Goal: Task Accomplishment & Management: Manage account settings

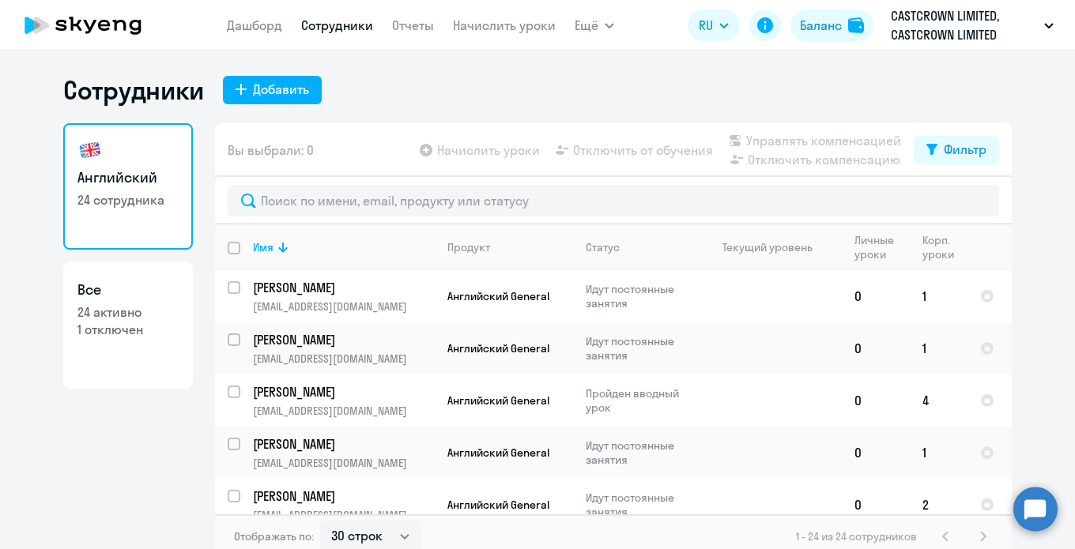
select select "30"
click at [484, 21] on link "Начислить уроки" at bounding box center [504, 25] width 103 height 16
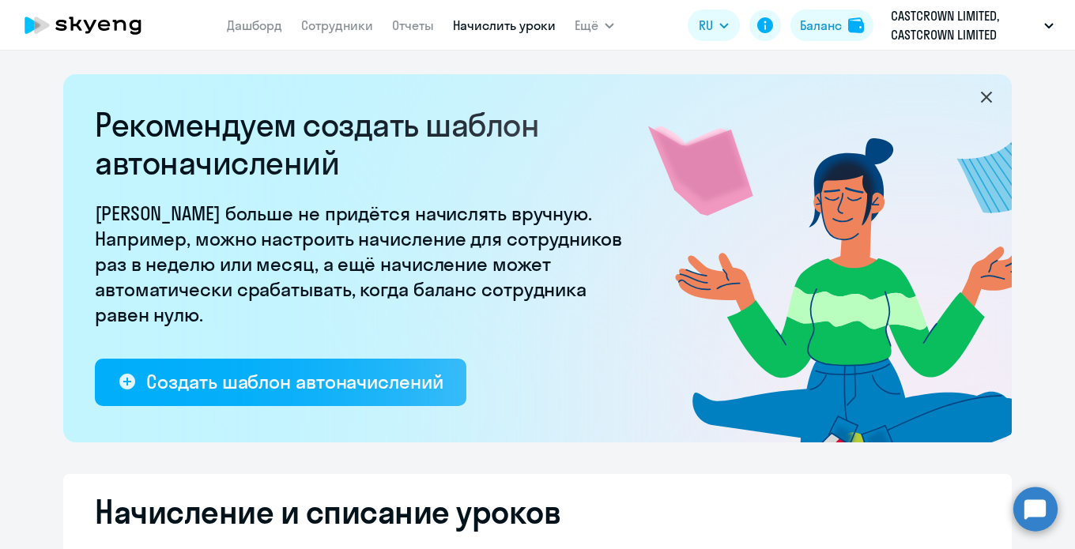
select select "10"
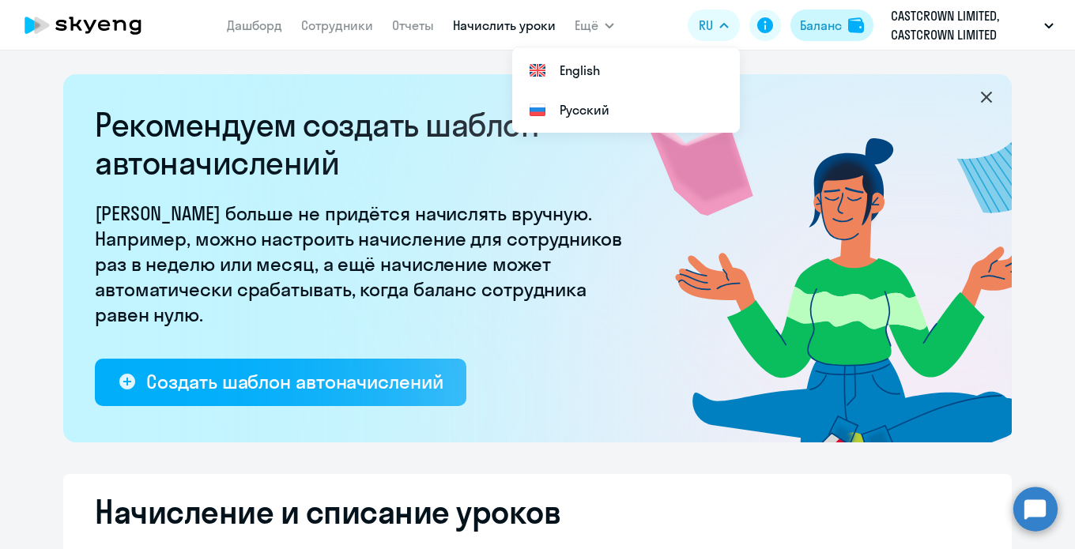
click at [819, 31] on div "Баланс" at bounding box center [821, 25] width 42 height 19
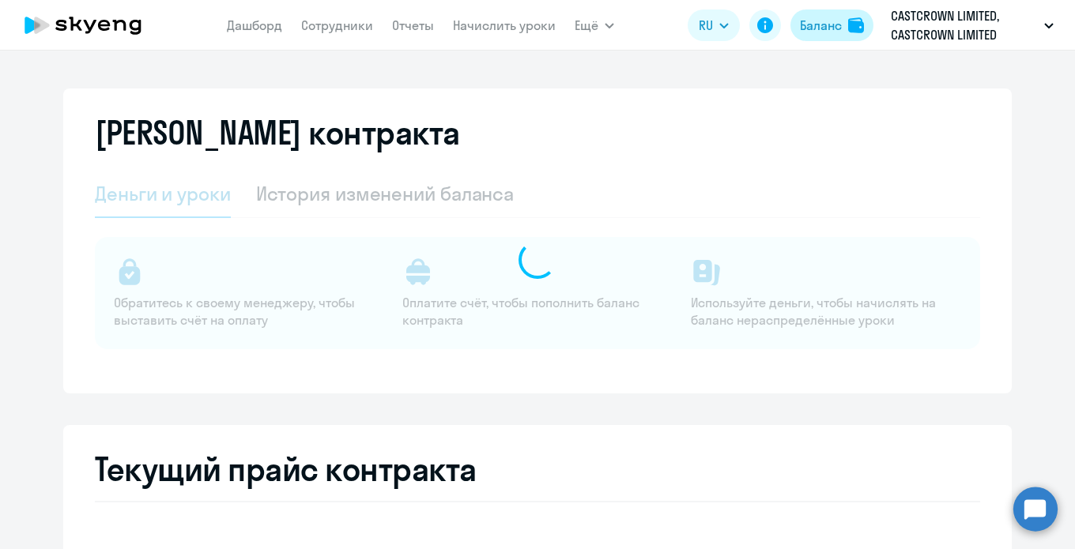
select select "english_adult_not_native_speaker"
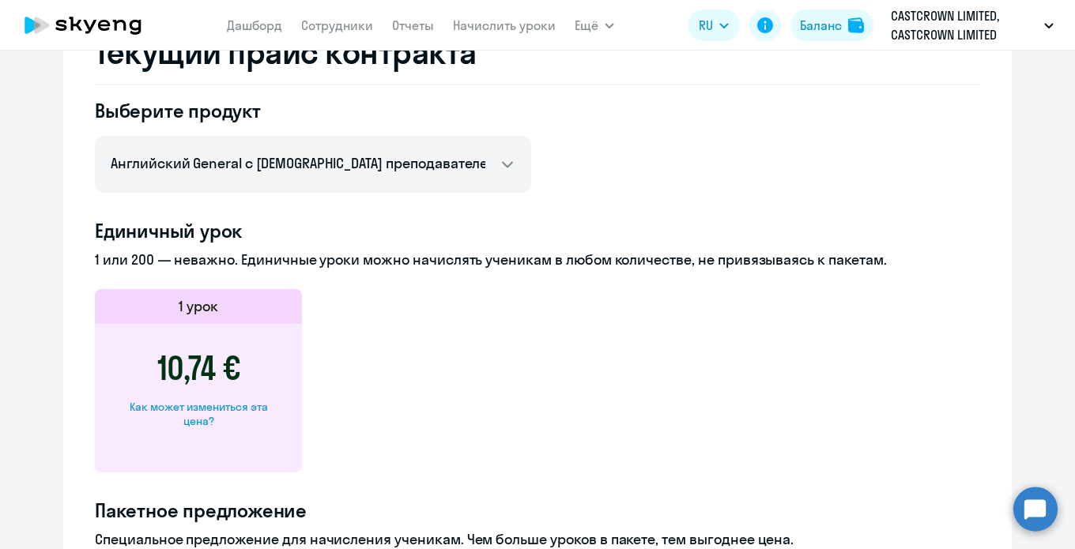
scroll to position [650, 0]
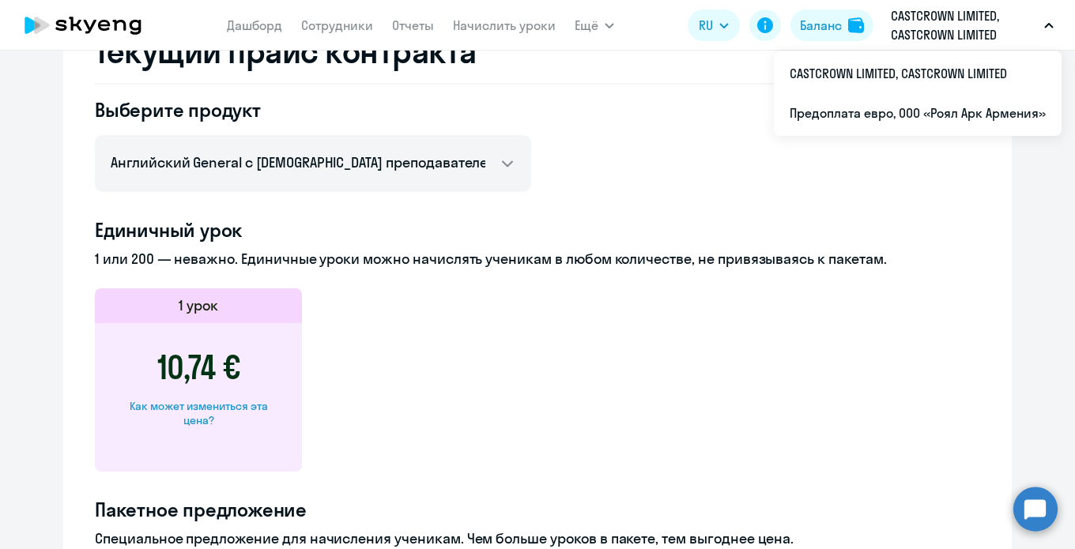
click at [944, 25] on p "CASTCROWN LIMITED, CASTCROWN LIMITED" at bounding box center [964, 25] width 147 height 38
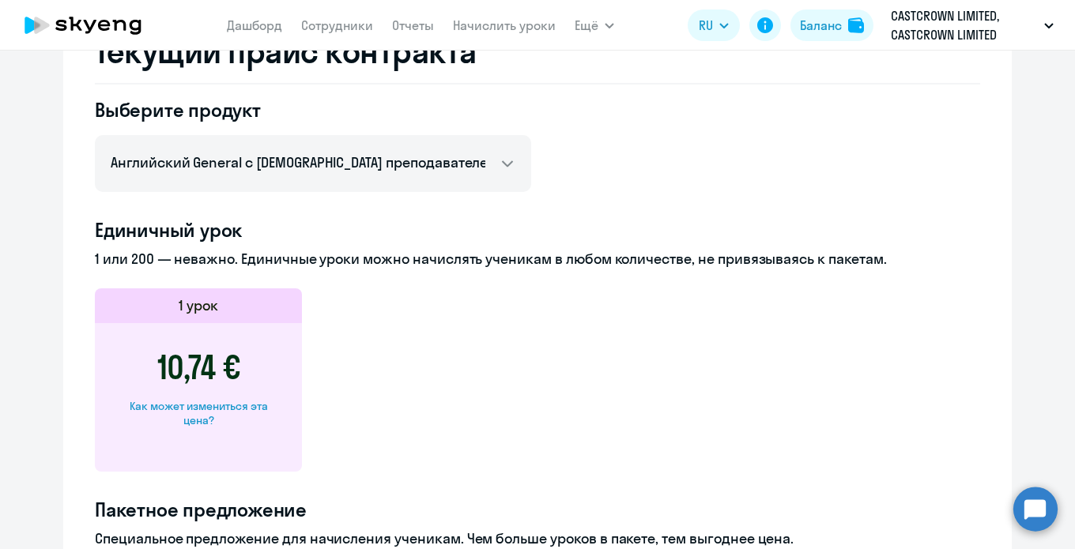
click at [944, 25] on p "CASTCROWN LIMITED, CASTCROWN LIMITED" at bounding box center [964, 25] width 147 height 38
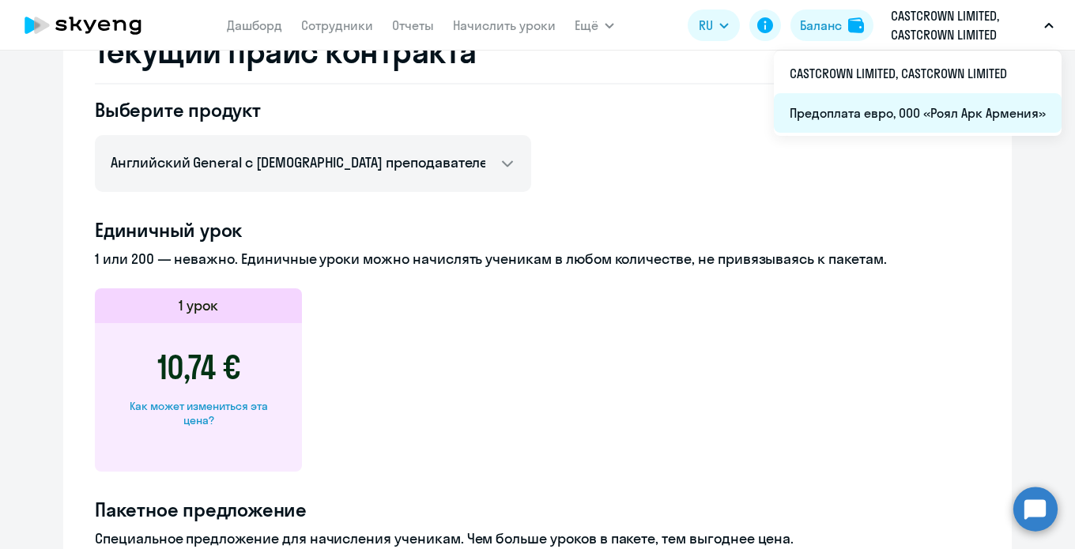
click at [901, 115] on li "Предоплата евро, ООО «Роял Арк Армения»" at bounding box center [918, 113] width 288 height 40
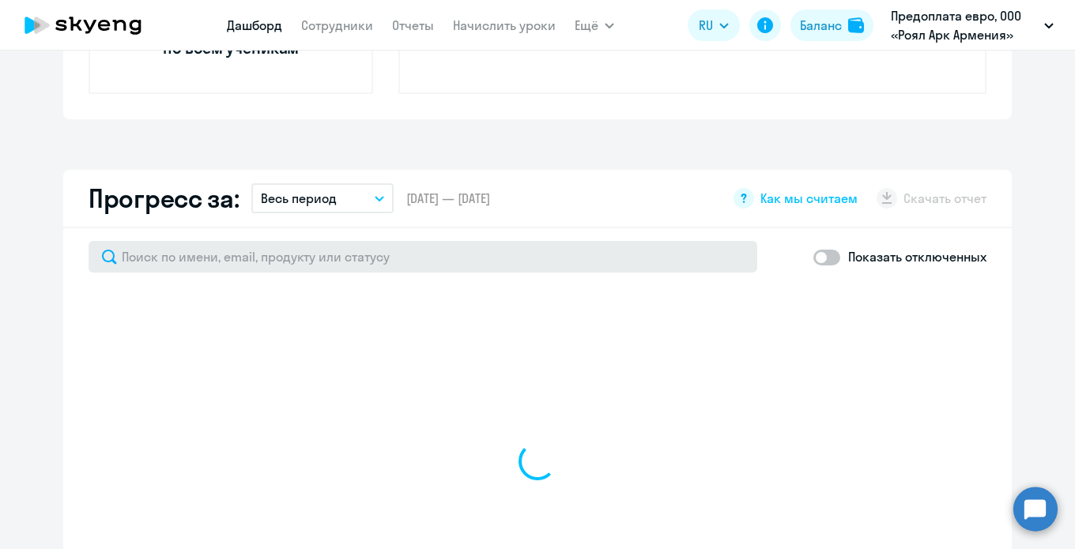
scroll to position [947, 0]
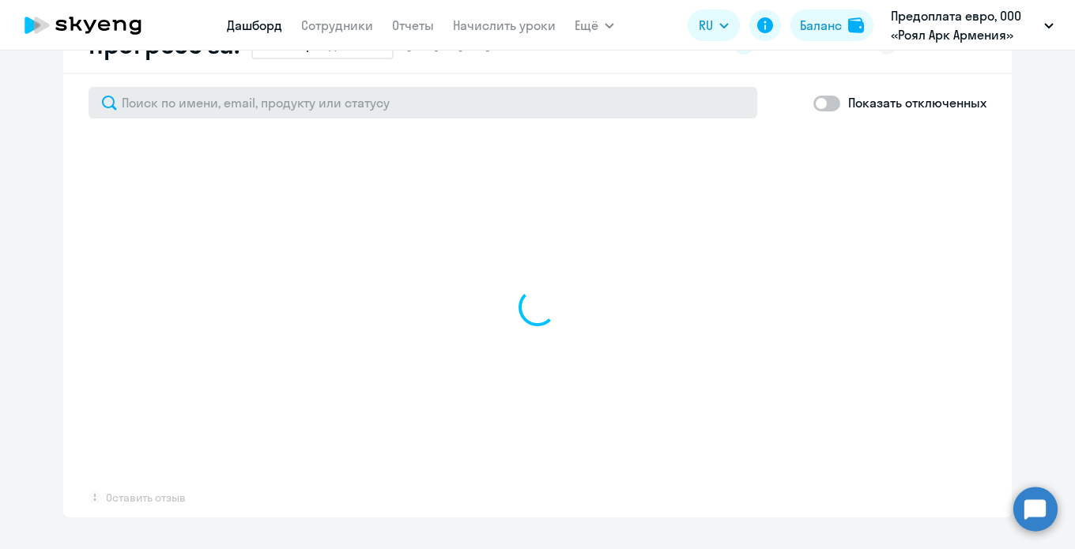
select select "30"
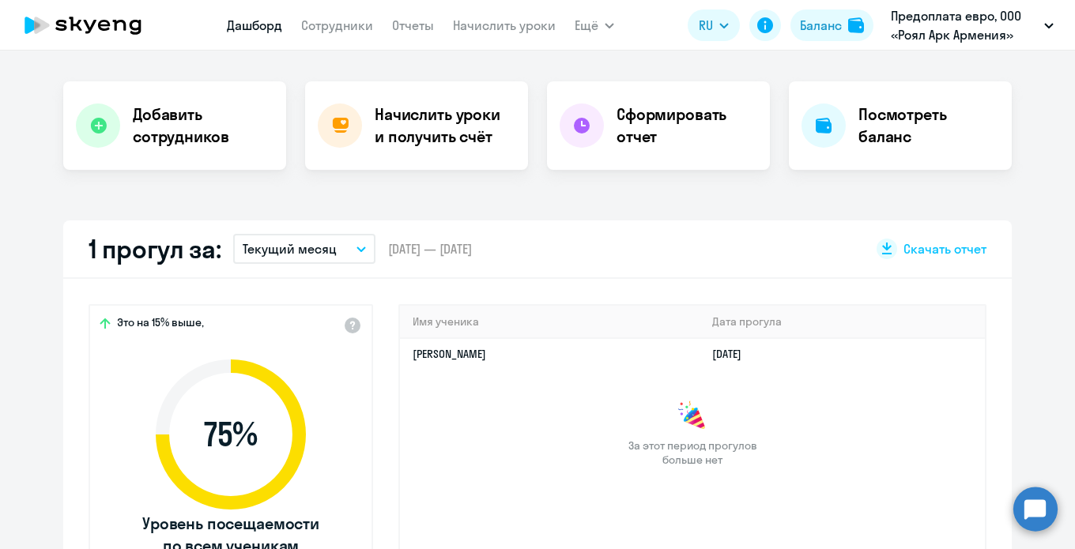
scroll to position [0, 0]
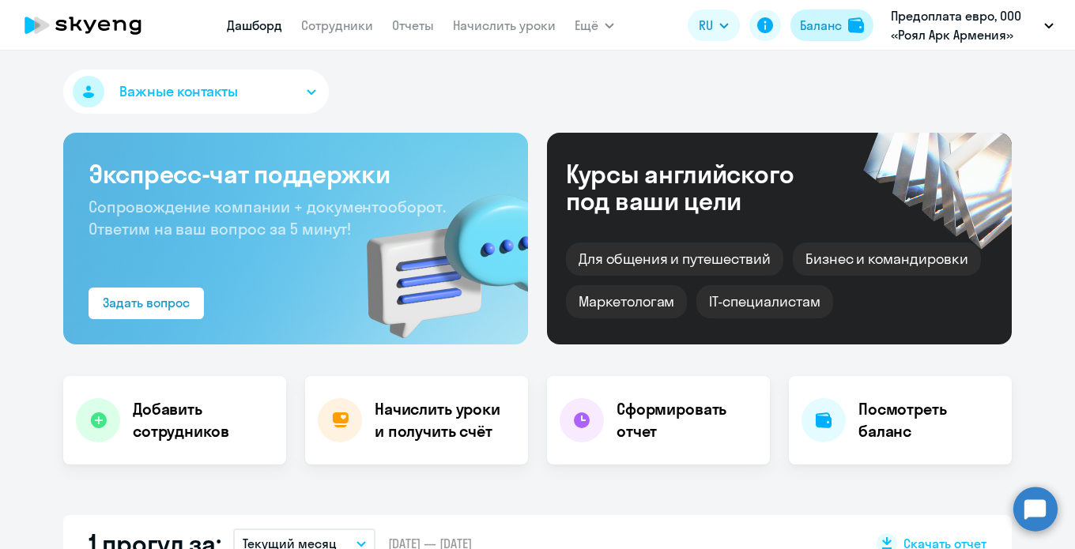
click at [817, 22] on div "Баланс" at bounding box center [821, 25] width 42 height 19
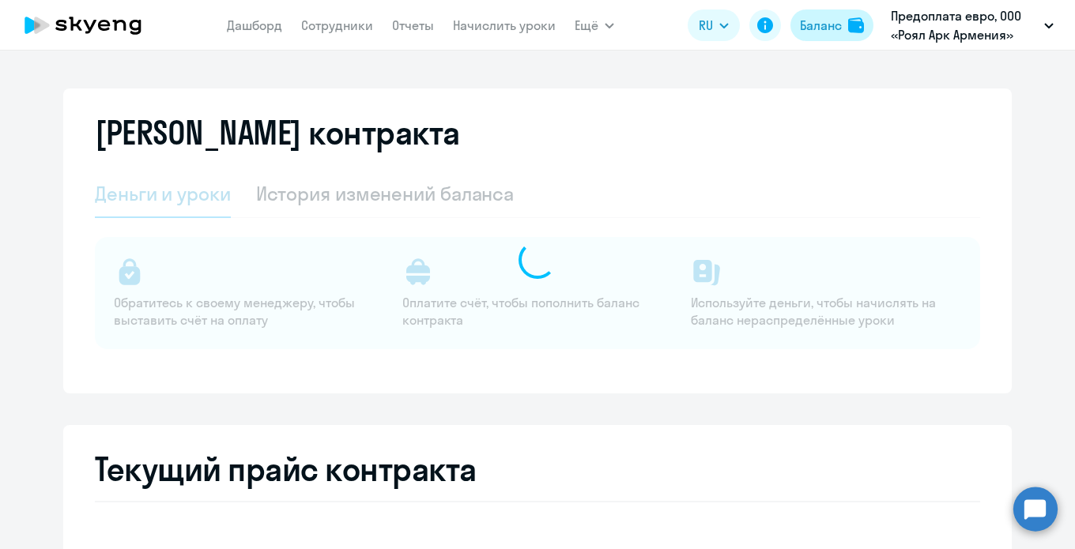
select select "english_adult_not_native_speaker"
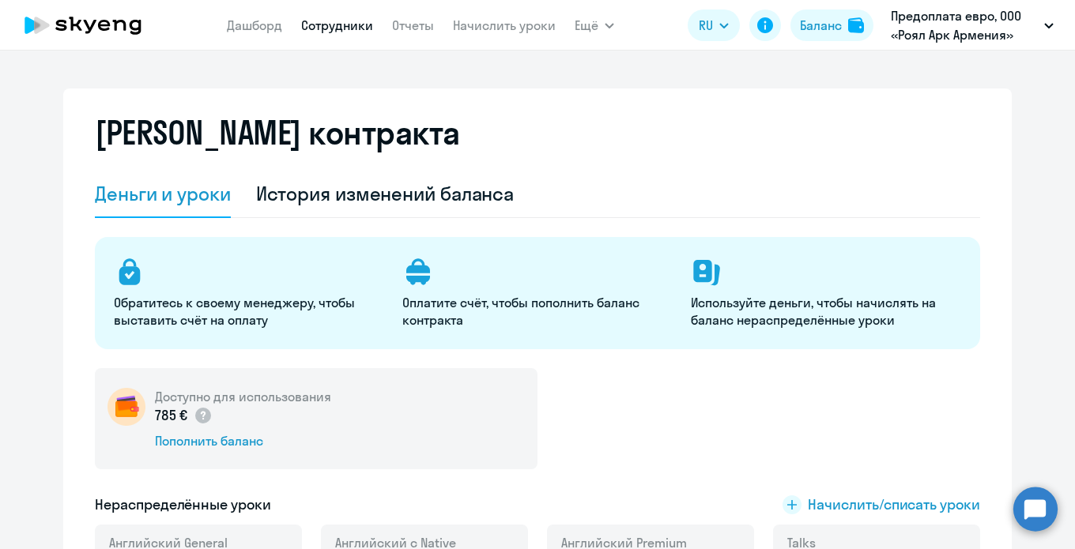
click at [349, 22] on link "Сотрудники" at bounding box center [337, 25] width 72 height 16
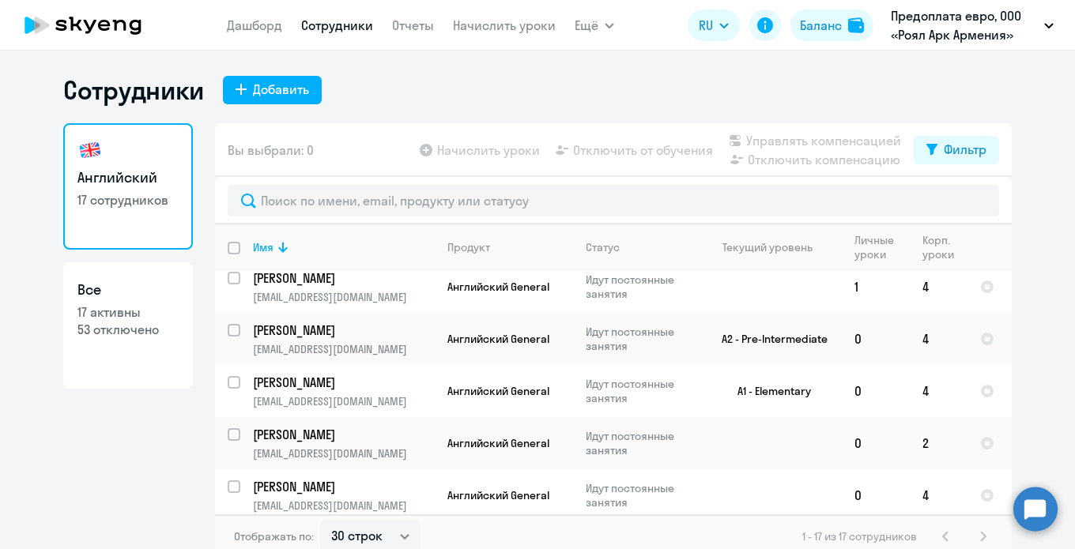
scroll to position [9, 0]
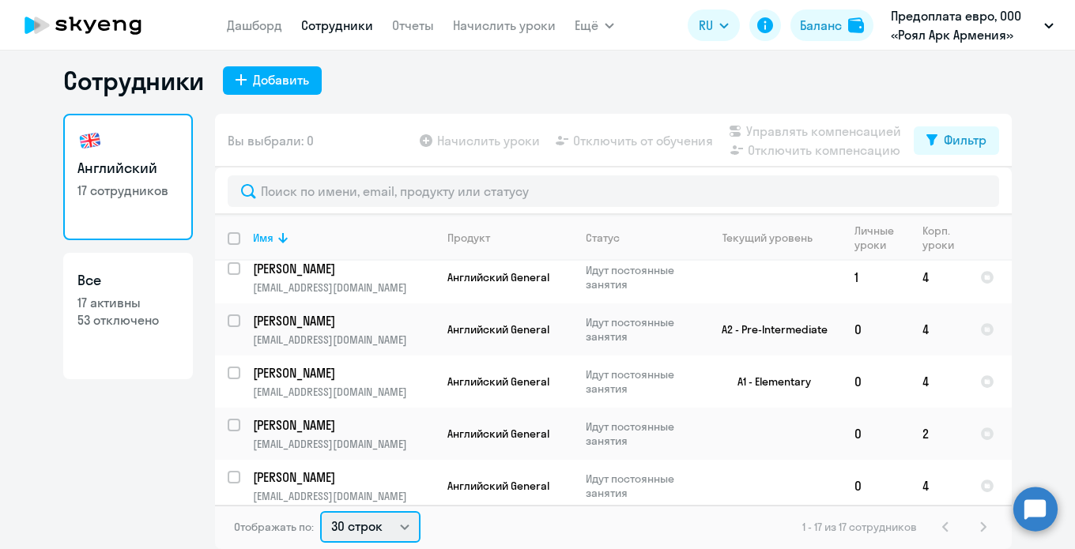
click at [344, 532] on select "30 строк 50 строк 100 строк" at bounding box center [370, 527] width 100 height 32
select select "50"
click at [320, 511] on select "30 строк 50 строк 100 строк" at bounding box center [370, 527] width 100 height 32
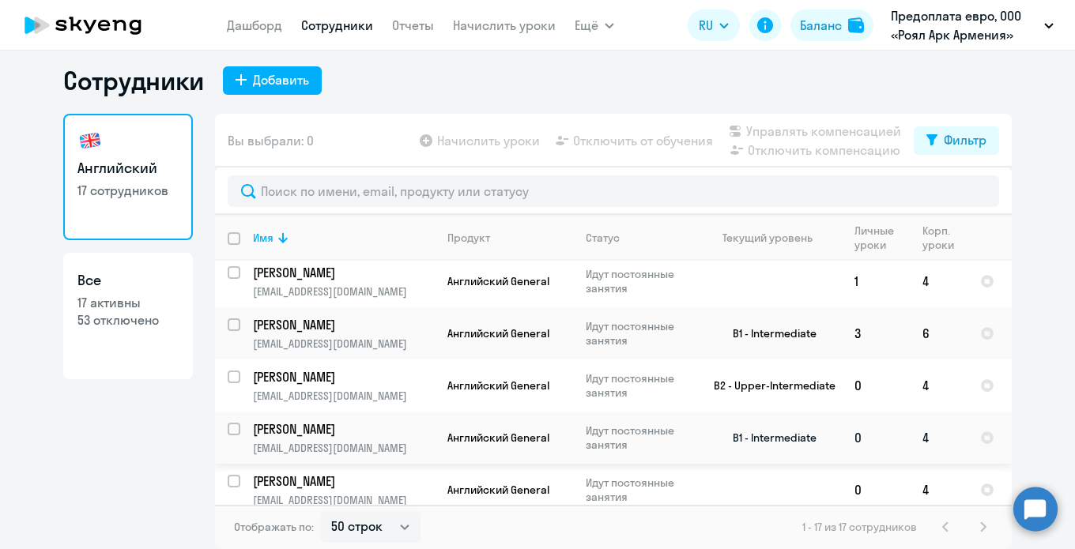
click at [234, 424] on input "select row 39053515" at bounding box center [244, 439] width 32 height 32
checkbox input "true"
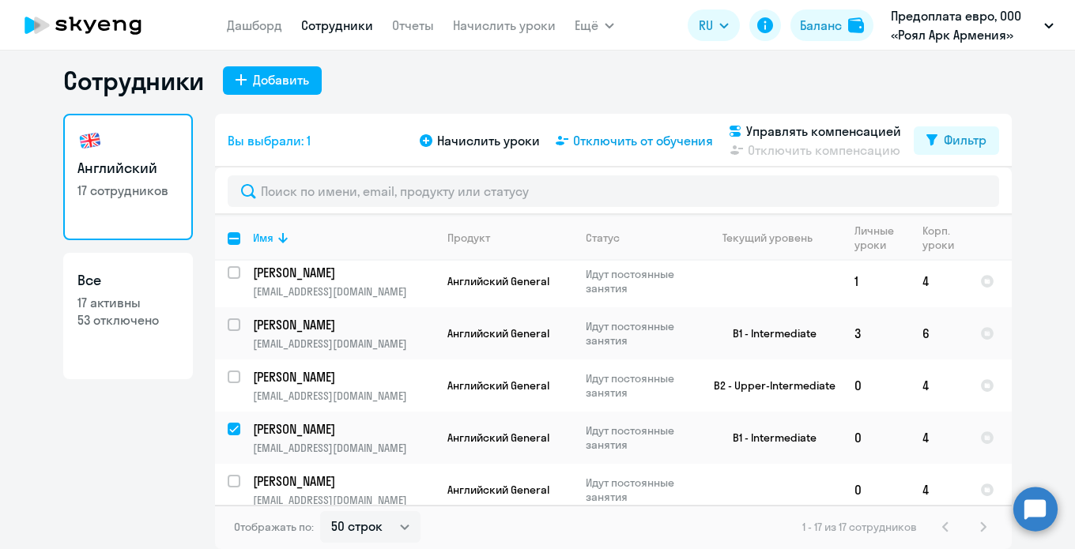
click at [612, 141] on span "Отключить от обучения" at bounding box center [643, 140] width 140 height 19
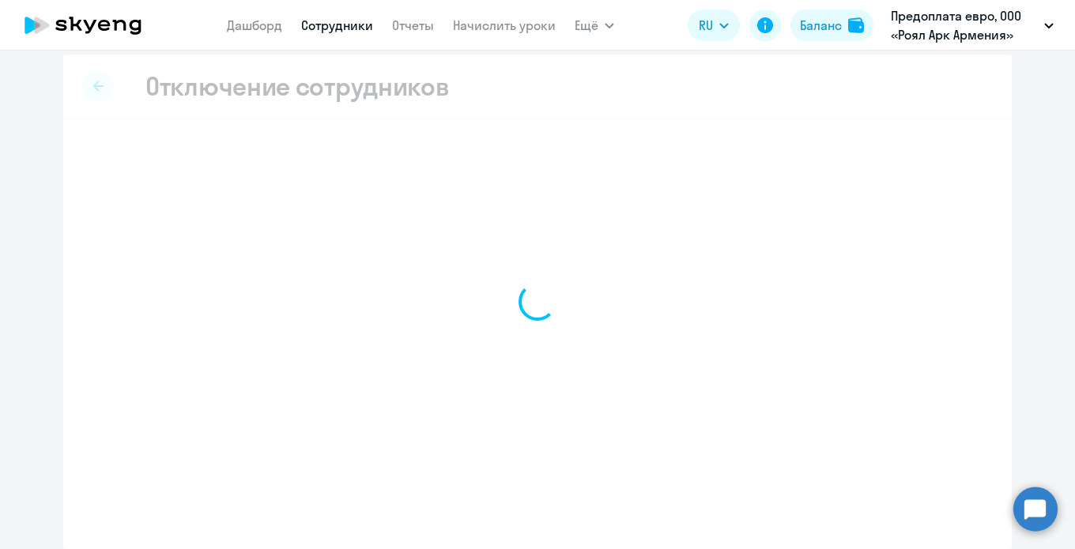
scroll to position [8, 0]
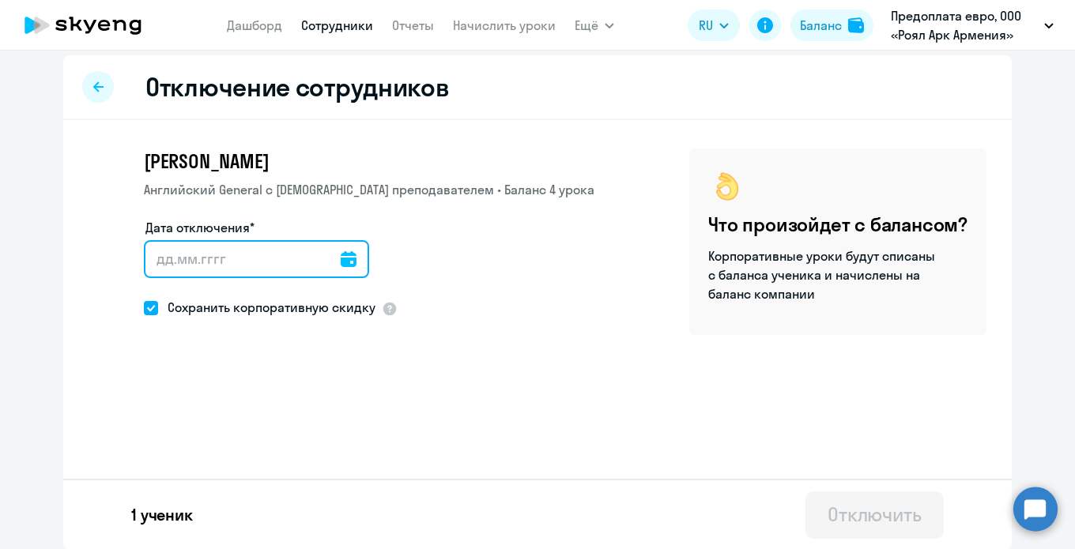
click at [342, 265] on input "Дата отключения*" at bounding box center [256, 259] width 225 height 38
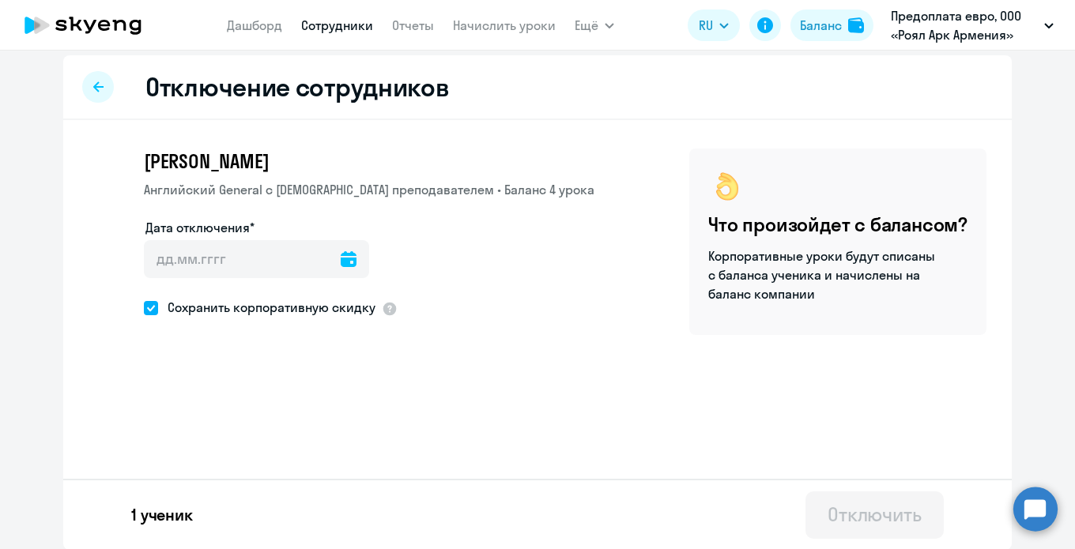
click at [341, 258] on icon at bounding box center [349, 259] width 16 height 16
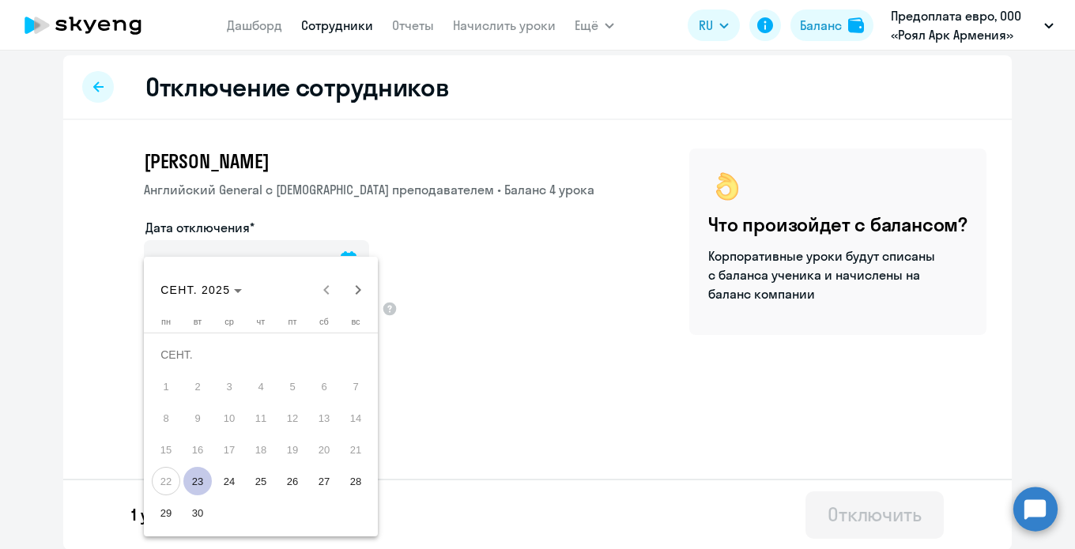
click at [200, 475] on span "23" at bounding box center [197, 481] width 28 height 28
type input "[DATE]"
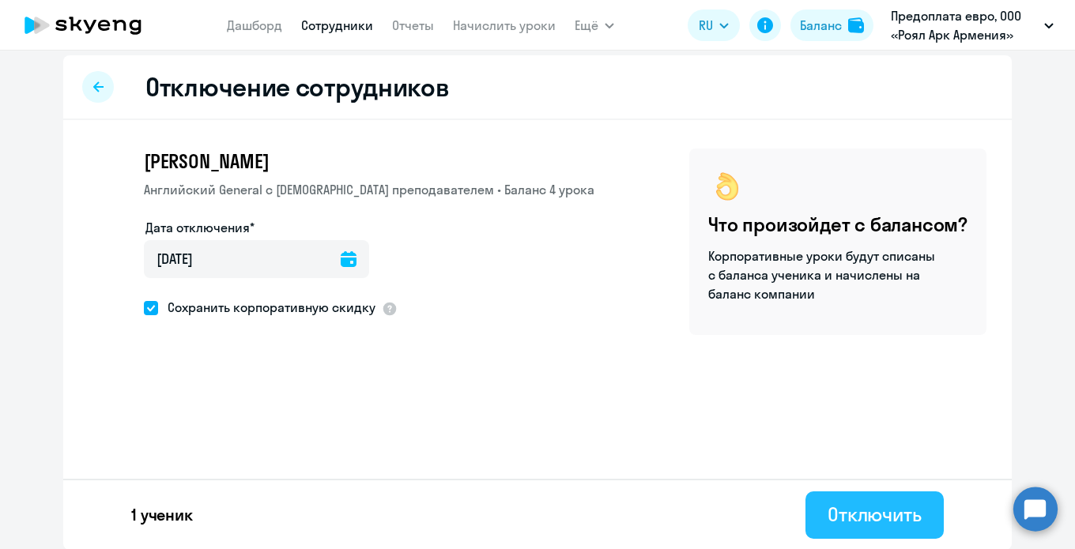
click at [841, 503] on div "Отключить" at bounding box center [874, 514] width 94 height 25
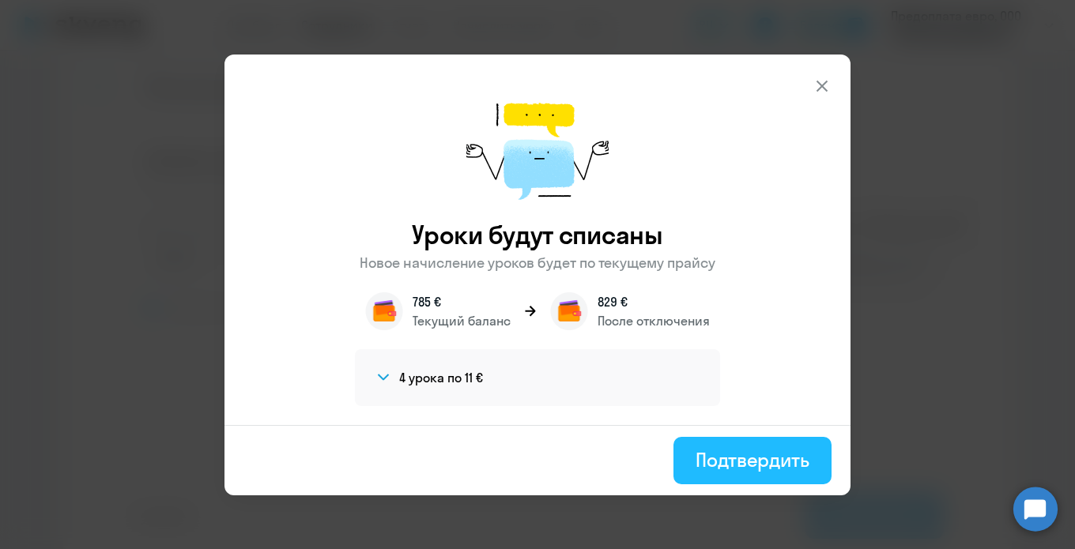
click at [764, 460] on div "Подтвердить" at bounding box center [752, 459] width 114 height 25
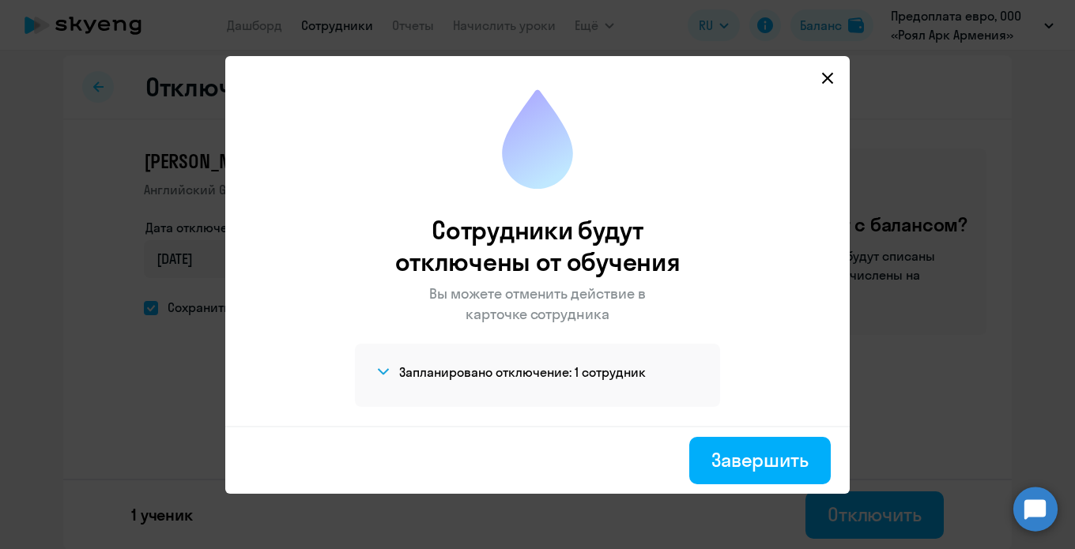
click at [835, 73] on svg-icon at bounding box center [827, 78] width 19 height 19
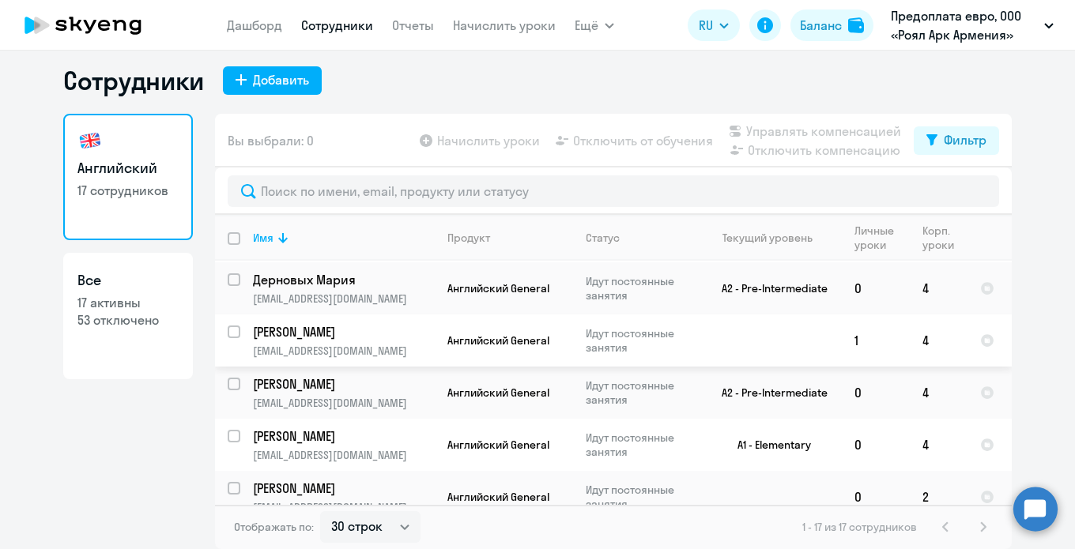
scroll to position [635, 0]
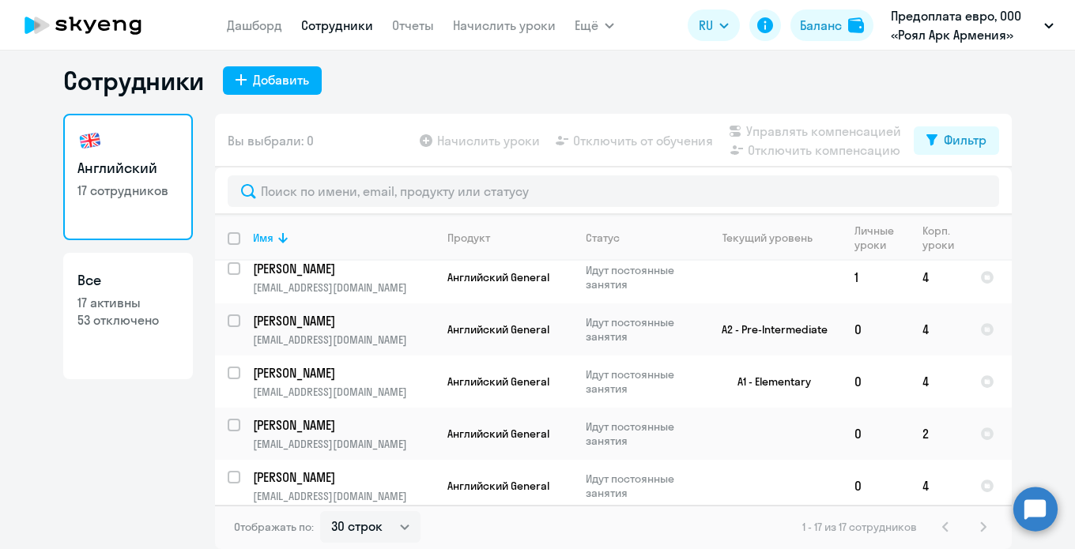
click at [987, 529] on div "1 - 17 из 17 сотрудников" at bounding box center [897, 527] width 190 height 19
click at [982, 527] on div "1 - 17 из 17 сотрудников" at bounding box center [897, 527] width 190 height 19
click at [375, 523] on select "30 строк 50 строк 100 строк" at bounding box center [370, 527] width 100 height 32
select select "50"
click at [320, 511] on select "30 строк 50 строк 100 строк" at bounding box center [370, 527] width 100 height 32
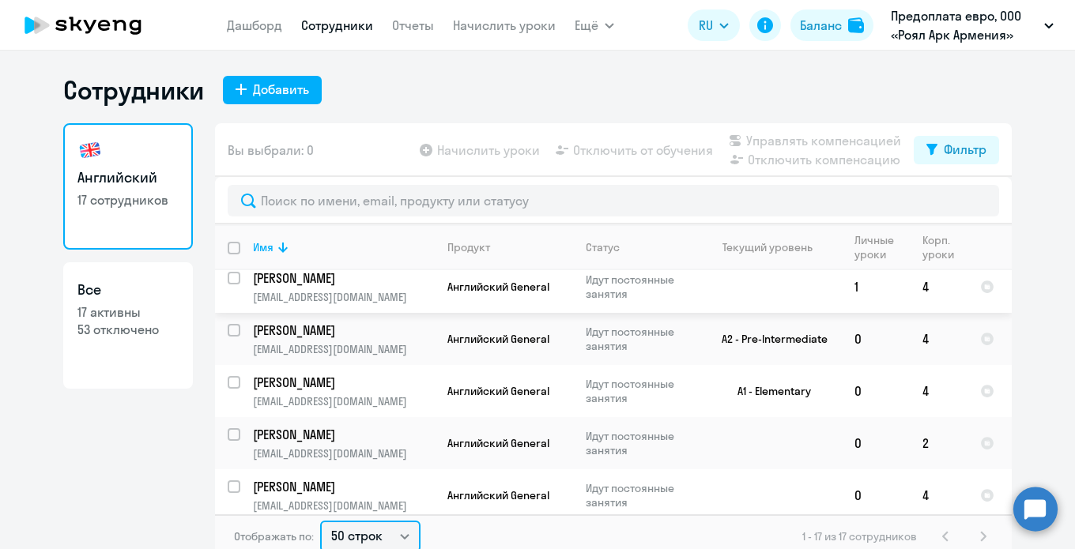
scroll to position [9, 0]
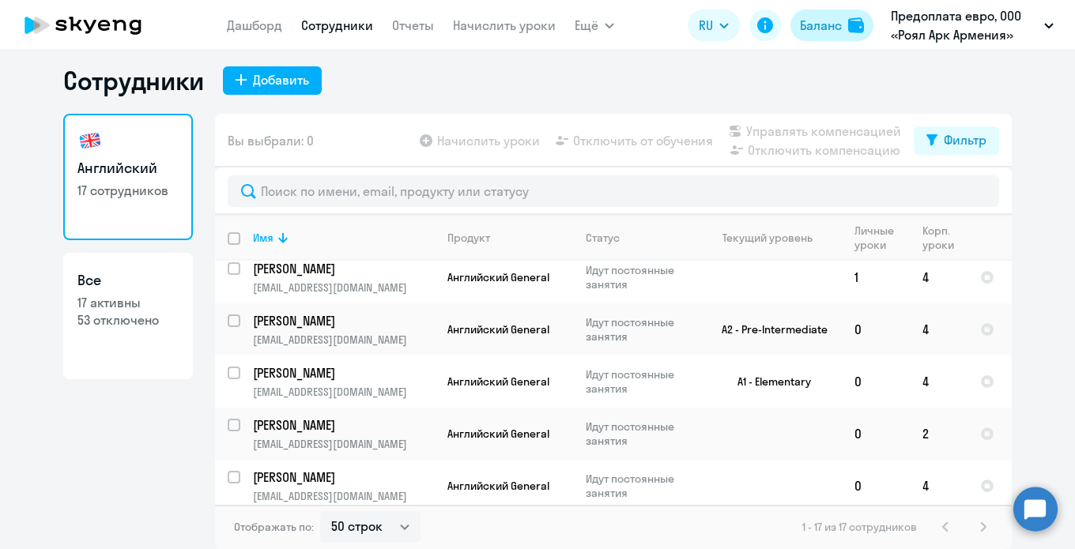
click at [812, 31] on div "Баланс" at bounding box center [821, 25] width 42 height 19
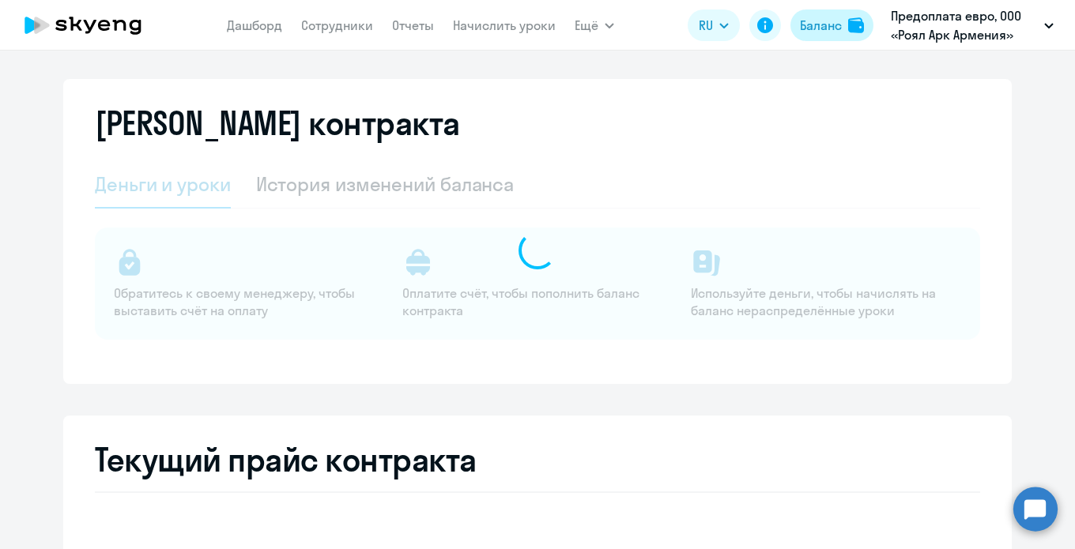
select select "english_adult_not_native_speaker"
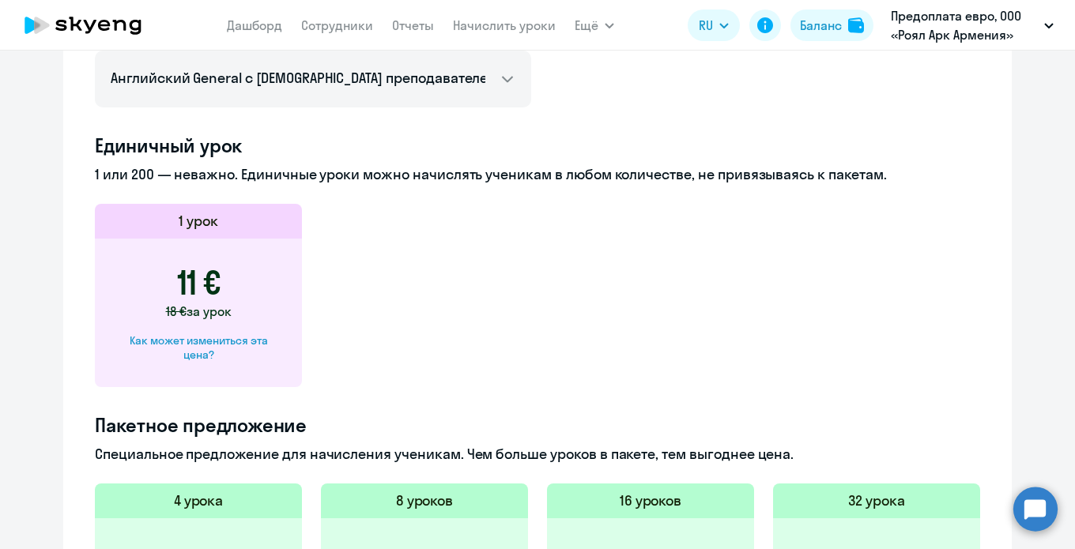
scroll to position [741, 0]
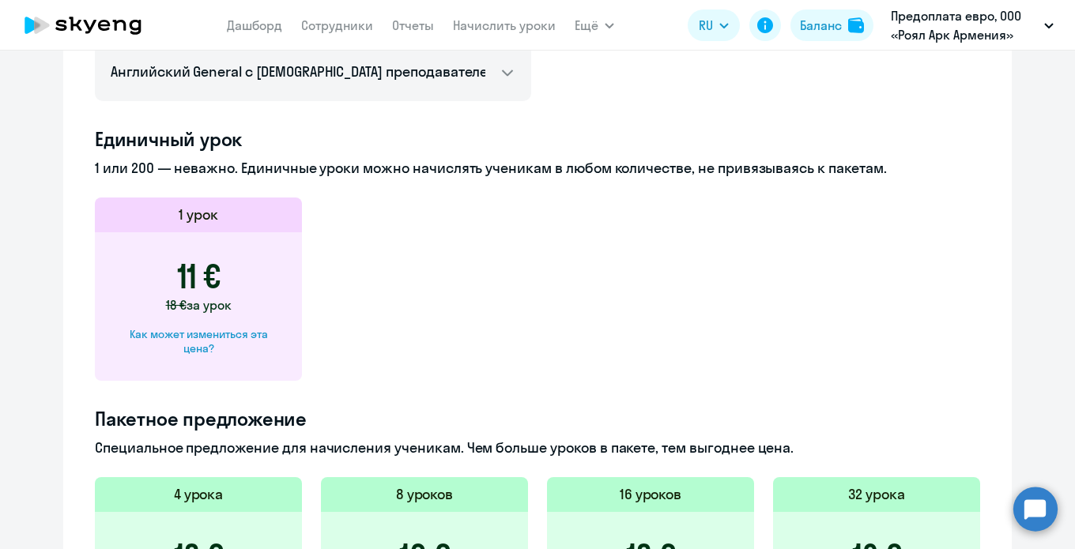
click at [1032, 513] on circle at bounding box center [1035, 509] width 44 height 44
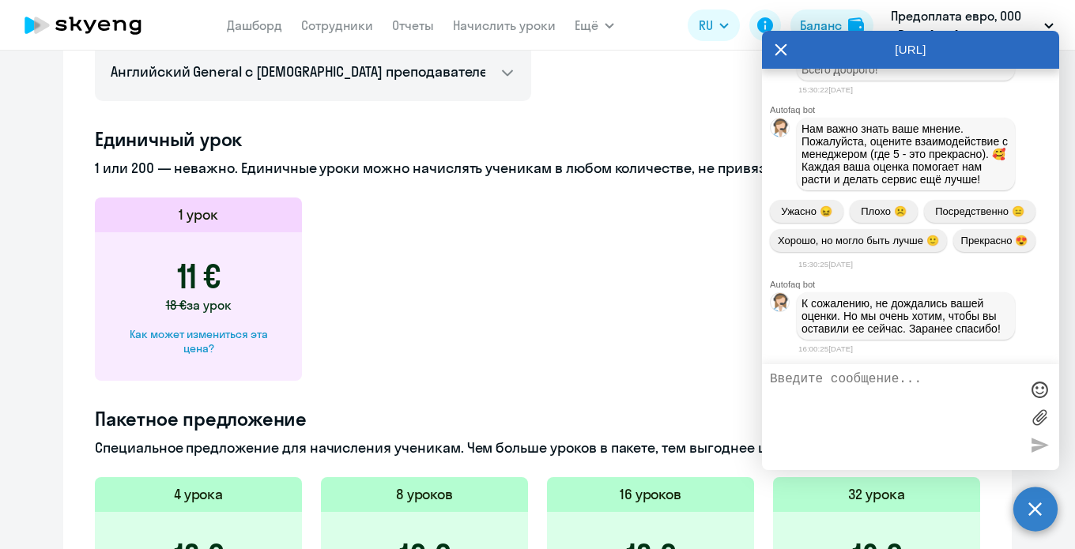
scroll to position [0, 0]
click at [872, 390] on textarea at bounding box center [895, 417] width 250 height 90
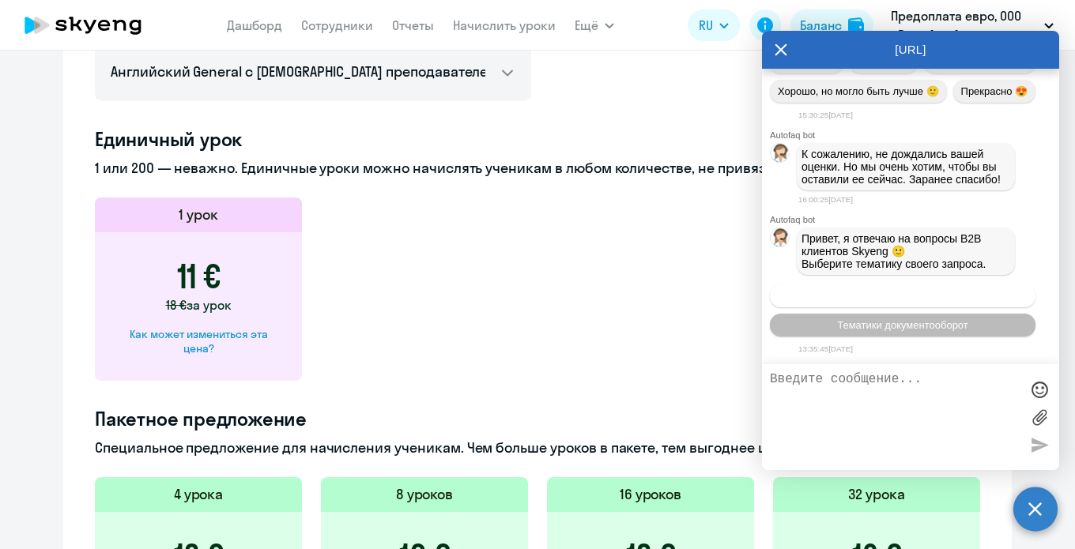
click at [903, 290] on span "Операционное сопровождение" at bounding box center [902, 296] width 149 height 12
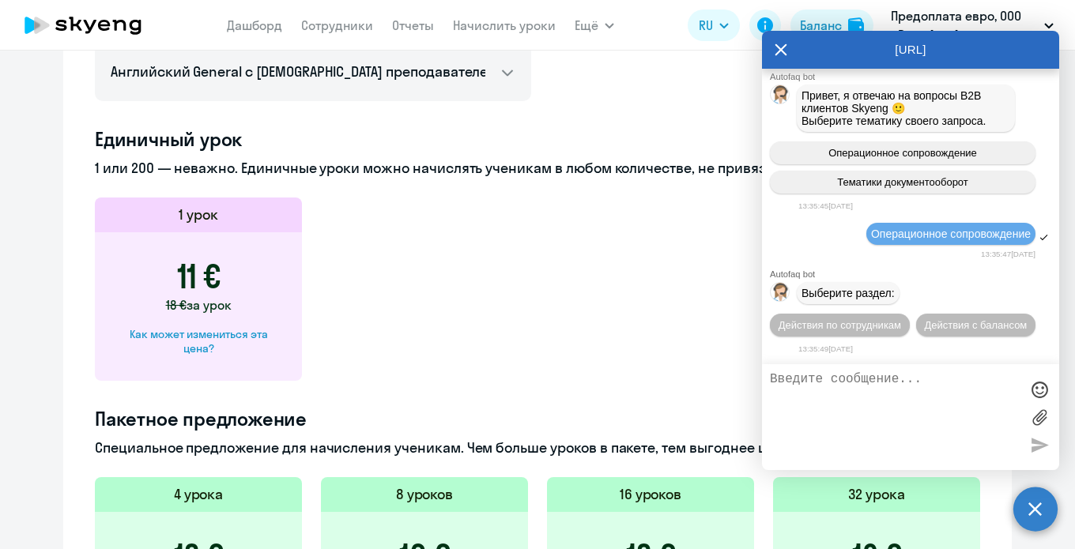
scroll to position [22393, 0]
click at [970, 329] on span "Действия с балансом" at bounding box center [975, 325] width 103 height 12
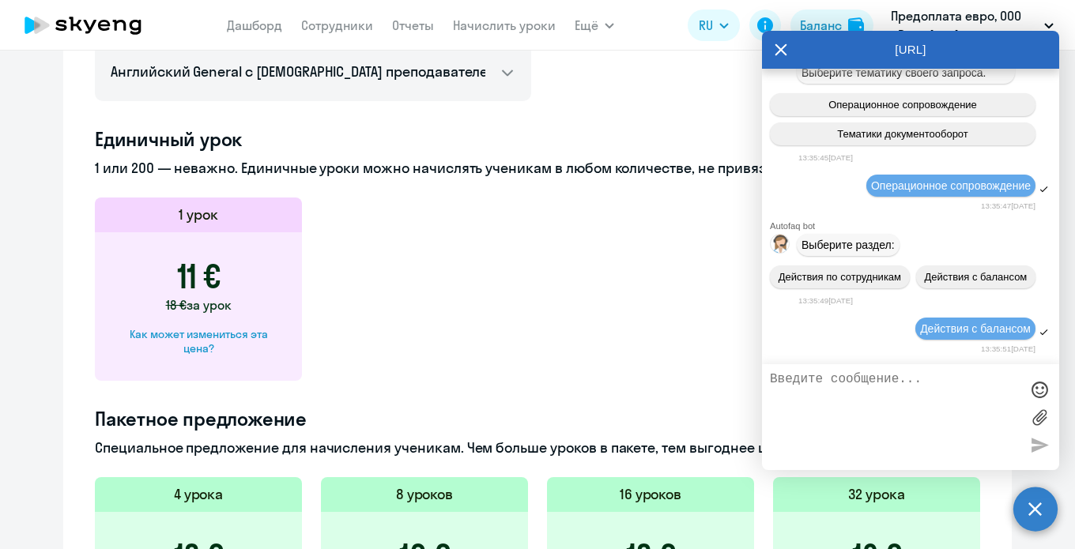
scroll to position [22573, 0]
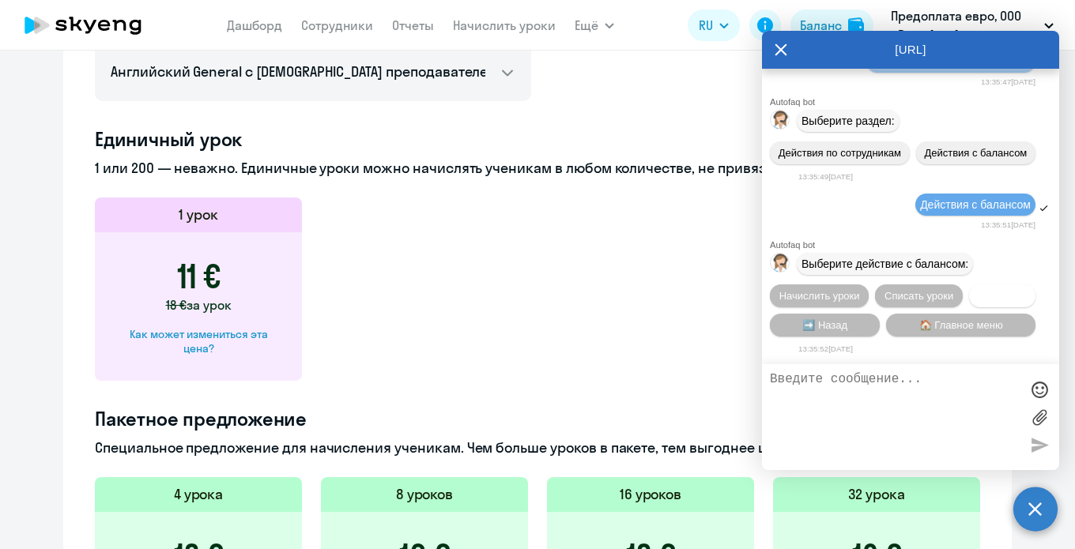
click at [1019, 293] on span "Трансфер" at bounding box center [1002, 296] width 48 height 12
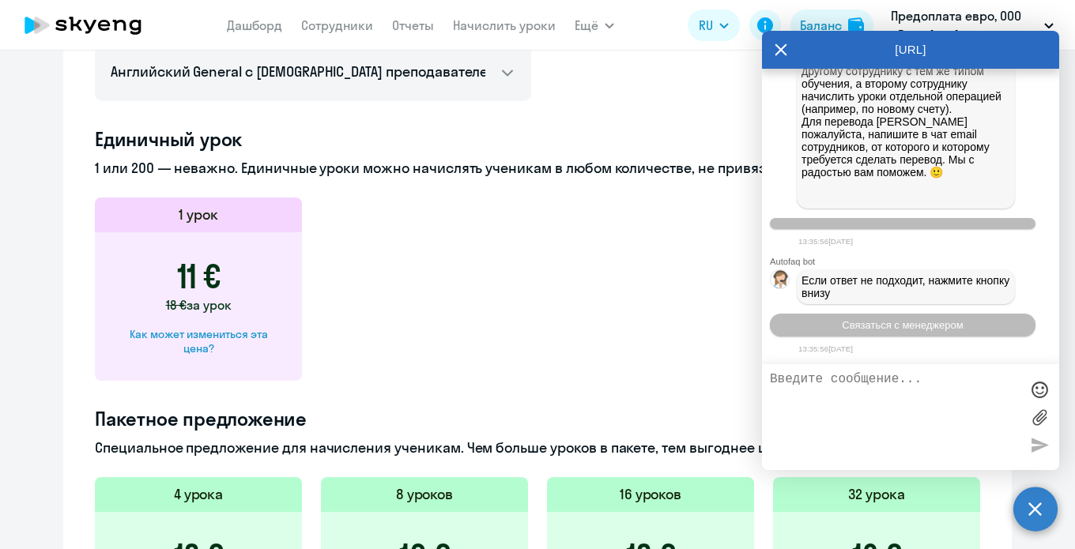
scroll to position [23143, 0]
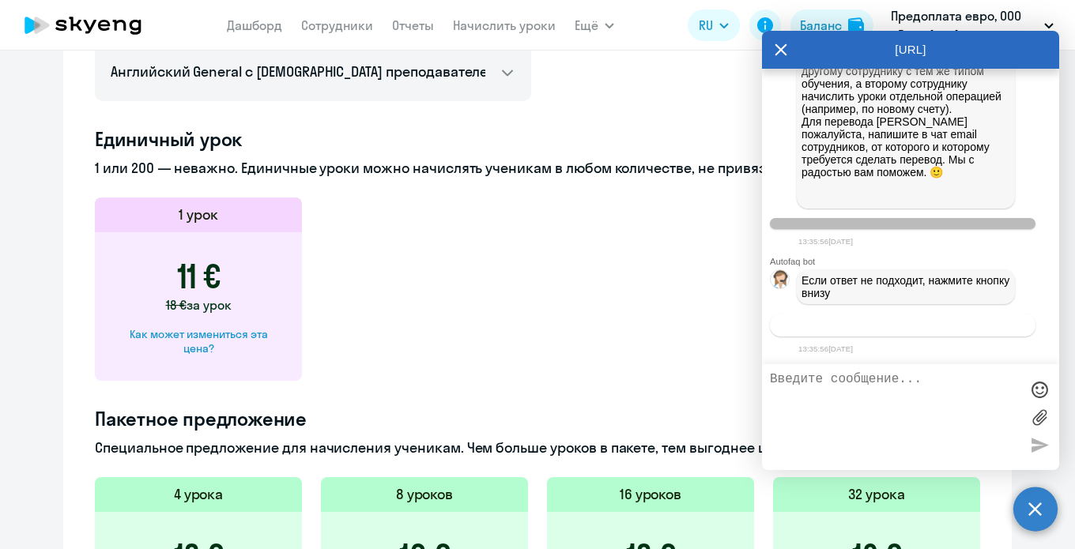
click at [893, 322] on span "Связаться с менеджером" at bounding box center [902, 325] width 121 height 12
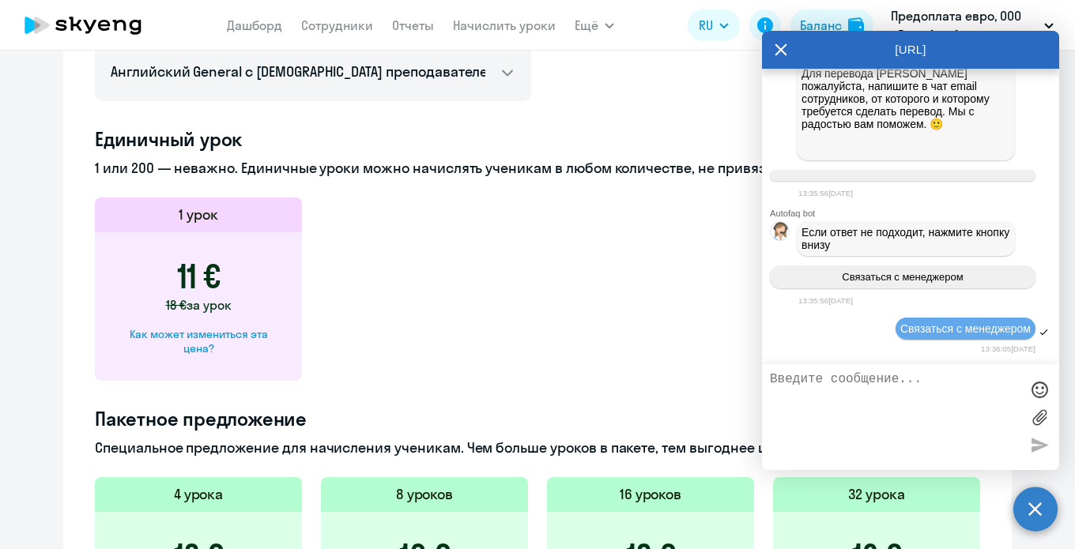
scroll to position [23193, 0]
click at [853, 381] on textarea at bounding box center [895, 417] width 250 height 90
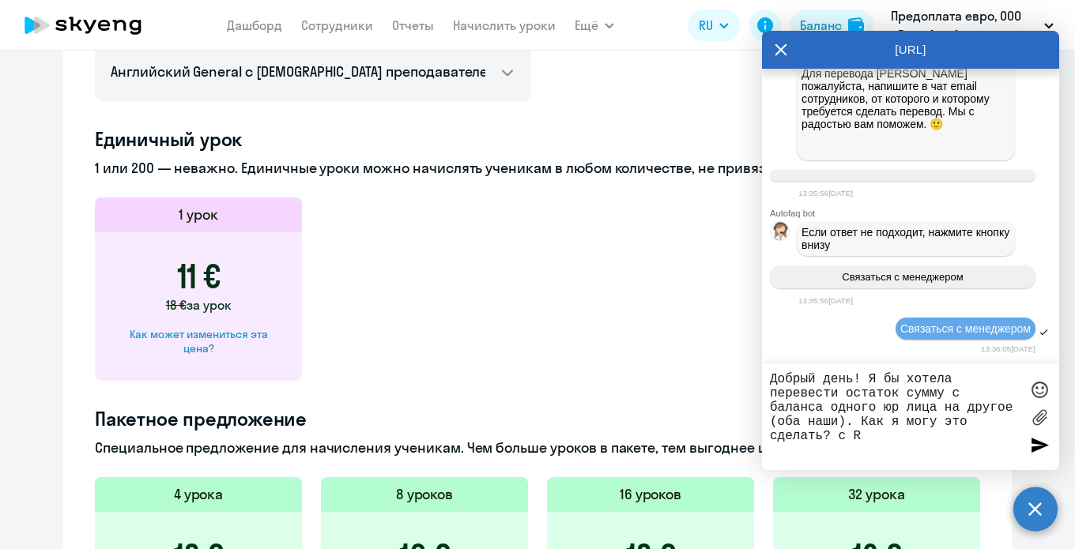
scroll to position [23283, 0]
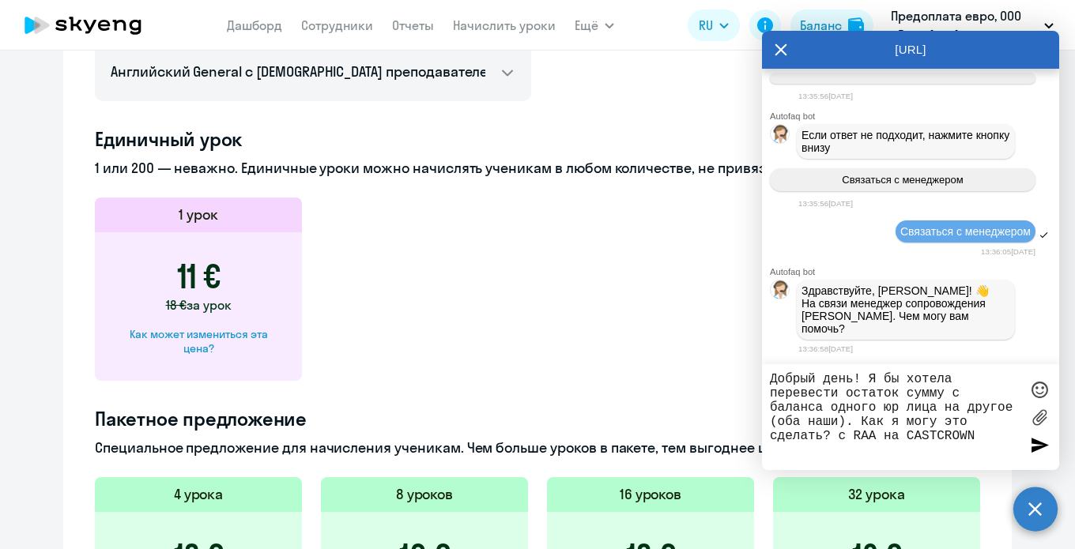
type textarea "Добрый день! Я бы хотела перевести остаток сумму с баланса одного юр лица на др…"
click at [1043, 446] on div at bounding box center [1039, 445] width 24 height 24
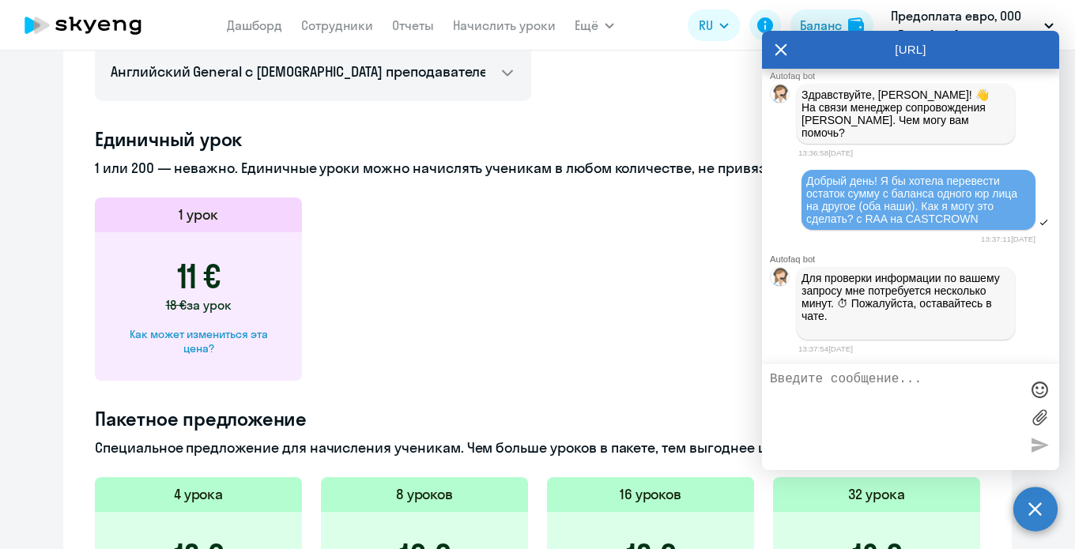
scroll to position [23491, 0]
